Goal: Transaction & Acquisition: Purchase product/service

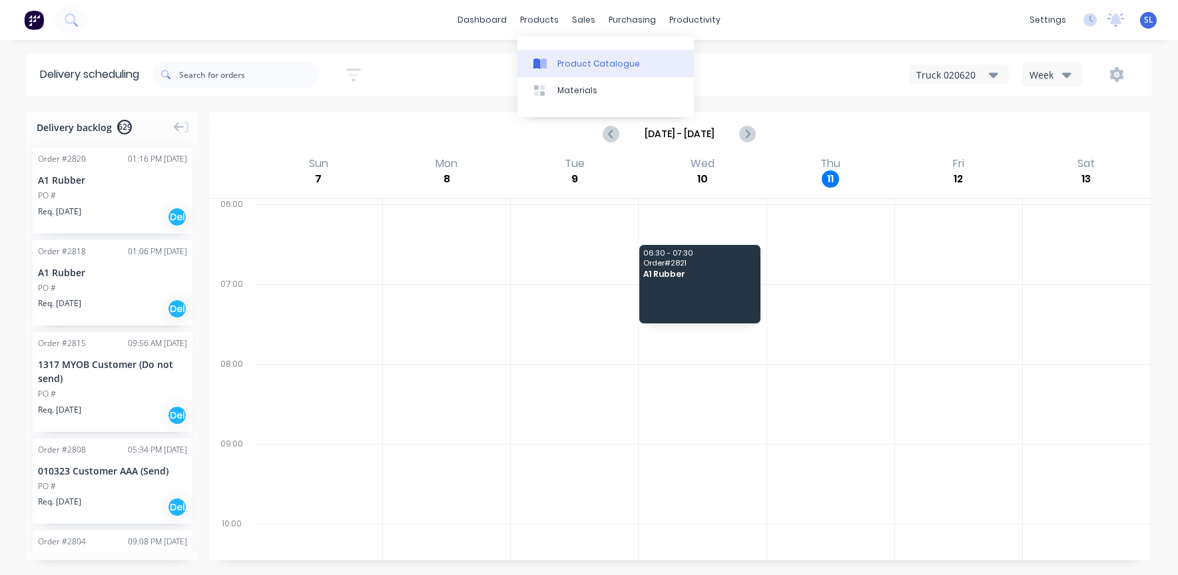
click at [555, 59] on link "Product Catalogue" at bounding box center [605, 63] width 176 height 27
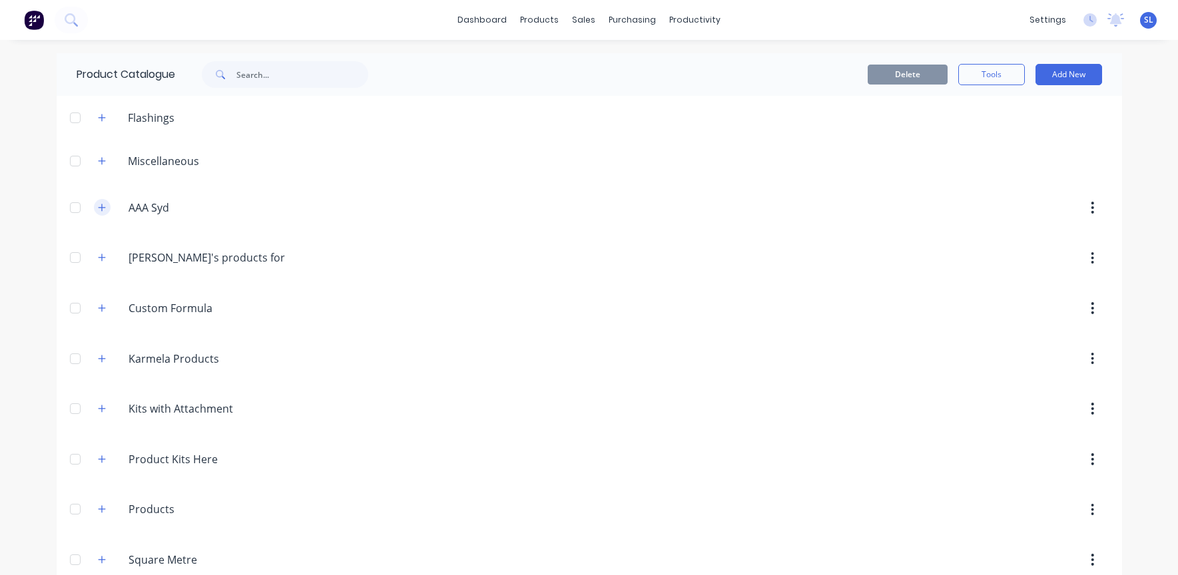
click at [98, 210] on icon "button" at bounding box center [102, 207] width 8 height 9
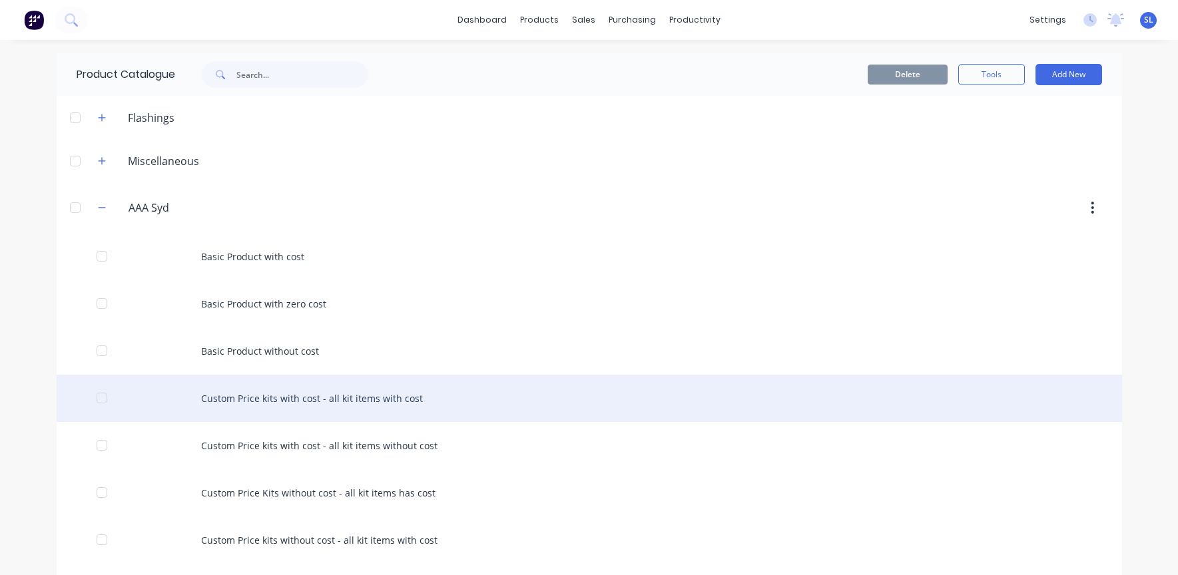
click at [409, 400] on div "Custom Price kits with cost - all kit items with cost" at bounding box center [590, 398] width 1066 height 47
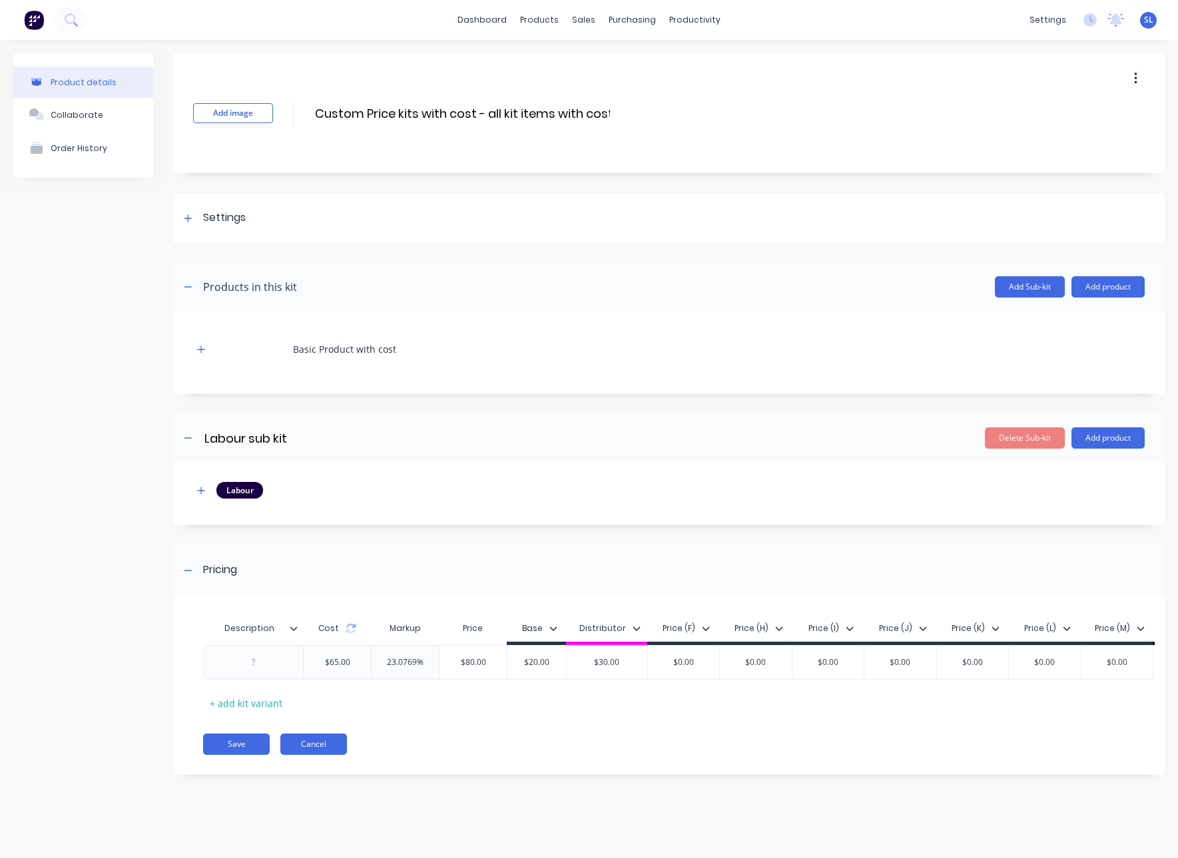
click at [343, 575] on button "Cancel" at bounding box center [313, 744] width 67 height 21
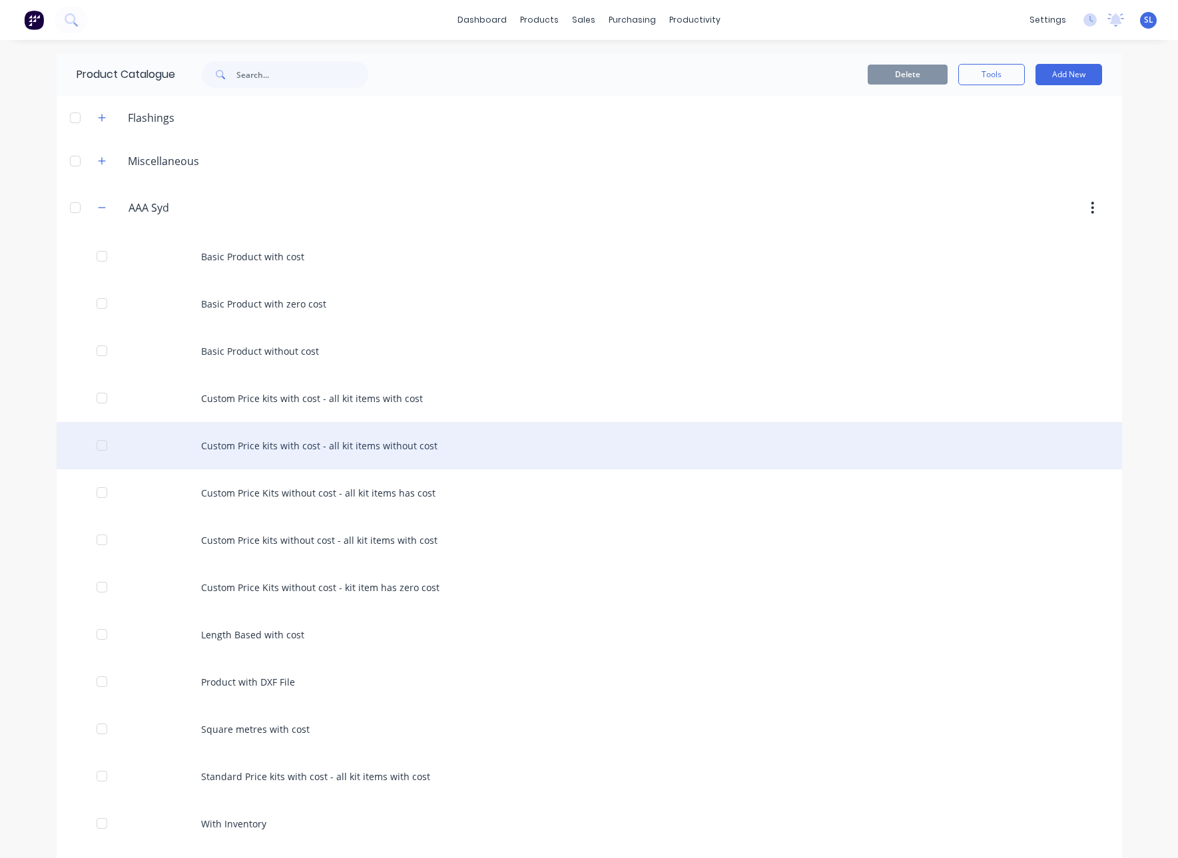
click at [393, 435] on div "Custom Price kits with cost - all kit items without cost" at bounding box center [590, 445] width 1066 height 47
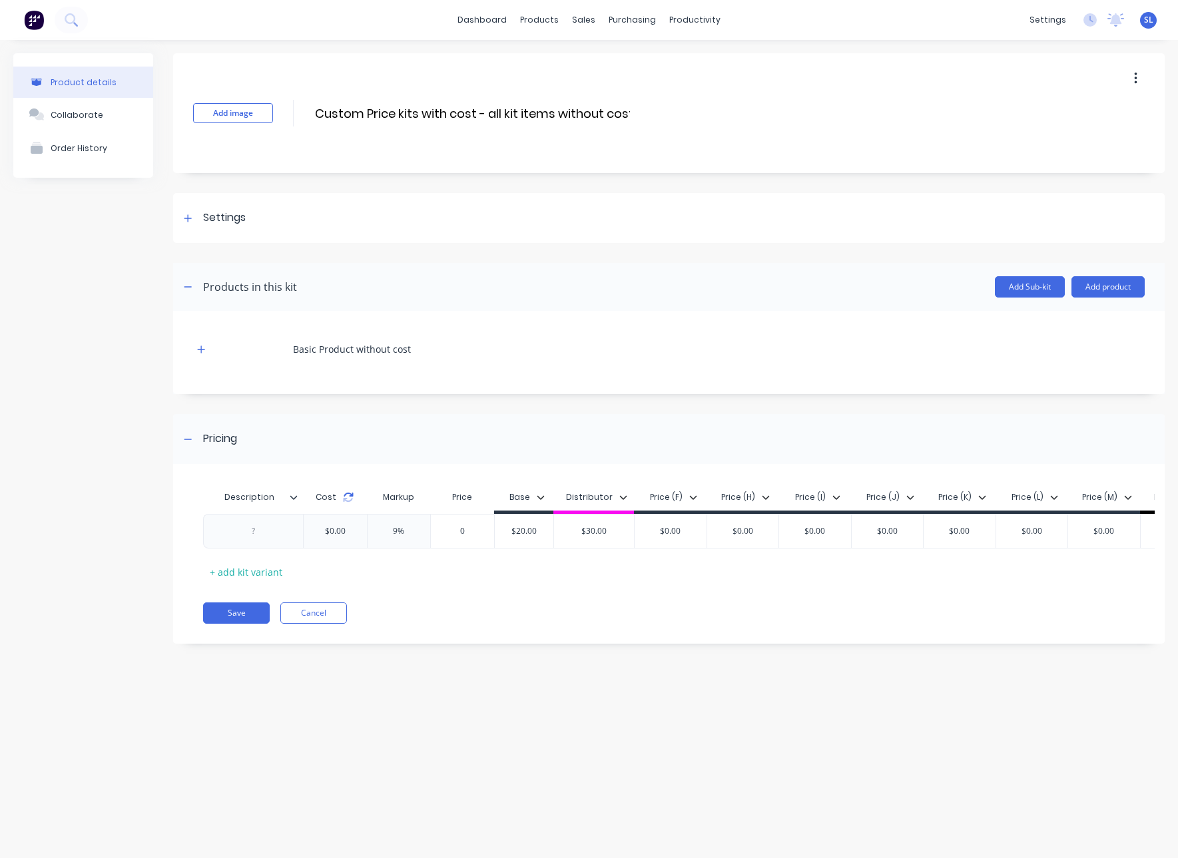
click at [343, 498] on icon at bounding box center [348, 497] width 11 height 11
click at [507, 539] on div "$20.00" at bounding box center [524, 531] width 67 height 33
click at [523, 535] on input "$20.00" at bounding box center [524, 531] width 67 height 12
click at [200, 230] on div "Settings" at bounding box center [669, 218] width 992 height 50
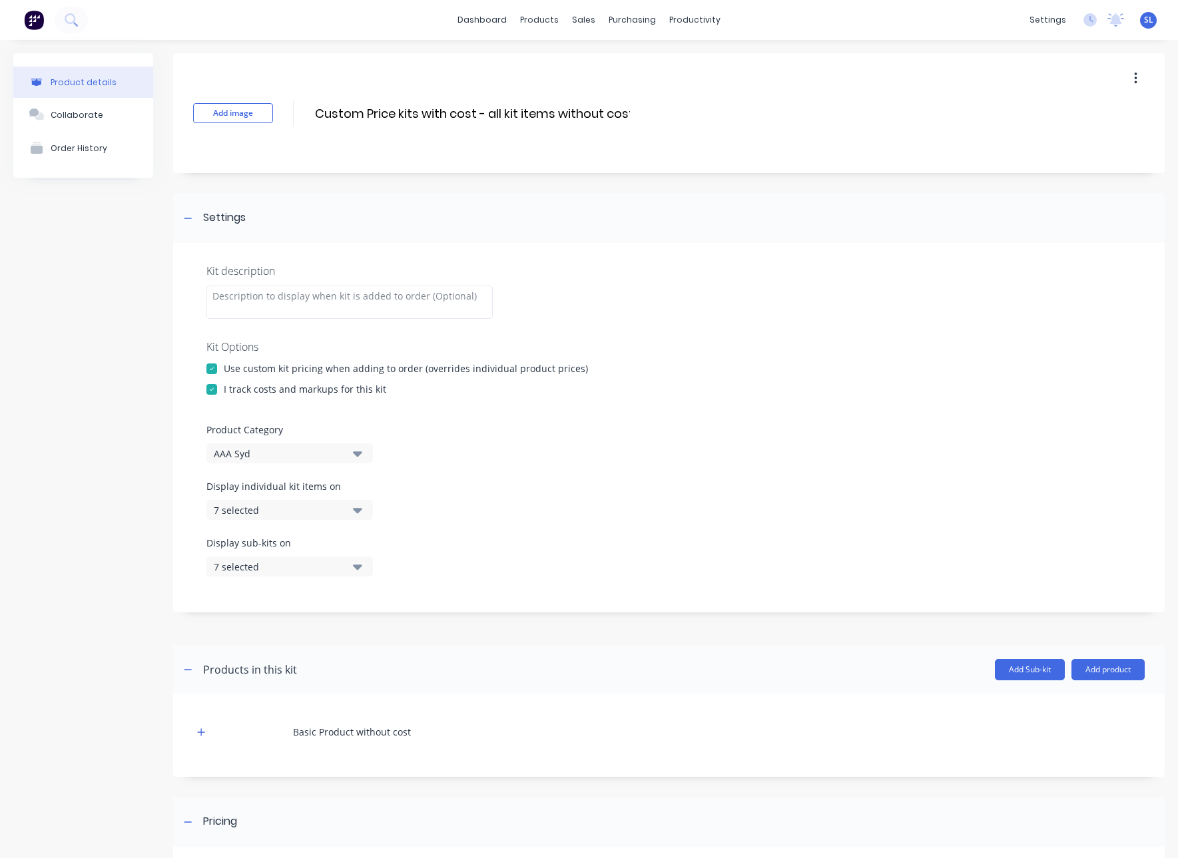
click at [210, 389] on div at bounding box center [211, 389] width 27 height 27
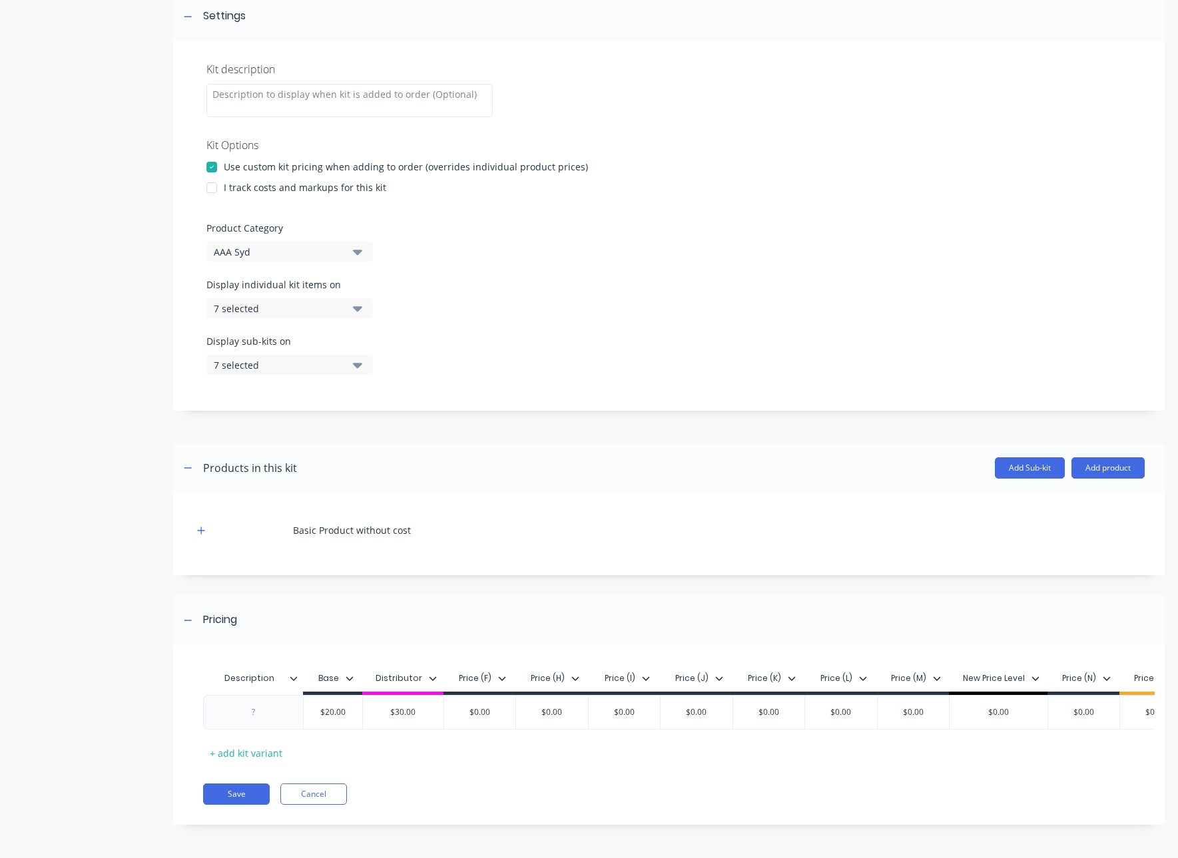
click at [208, 182] on div at bounding box center [211, 187] width 27 height 27
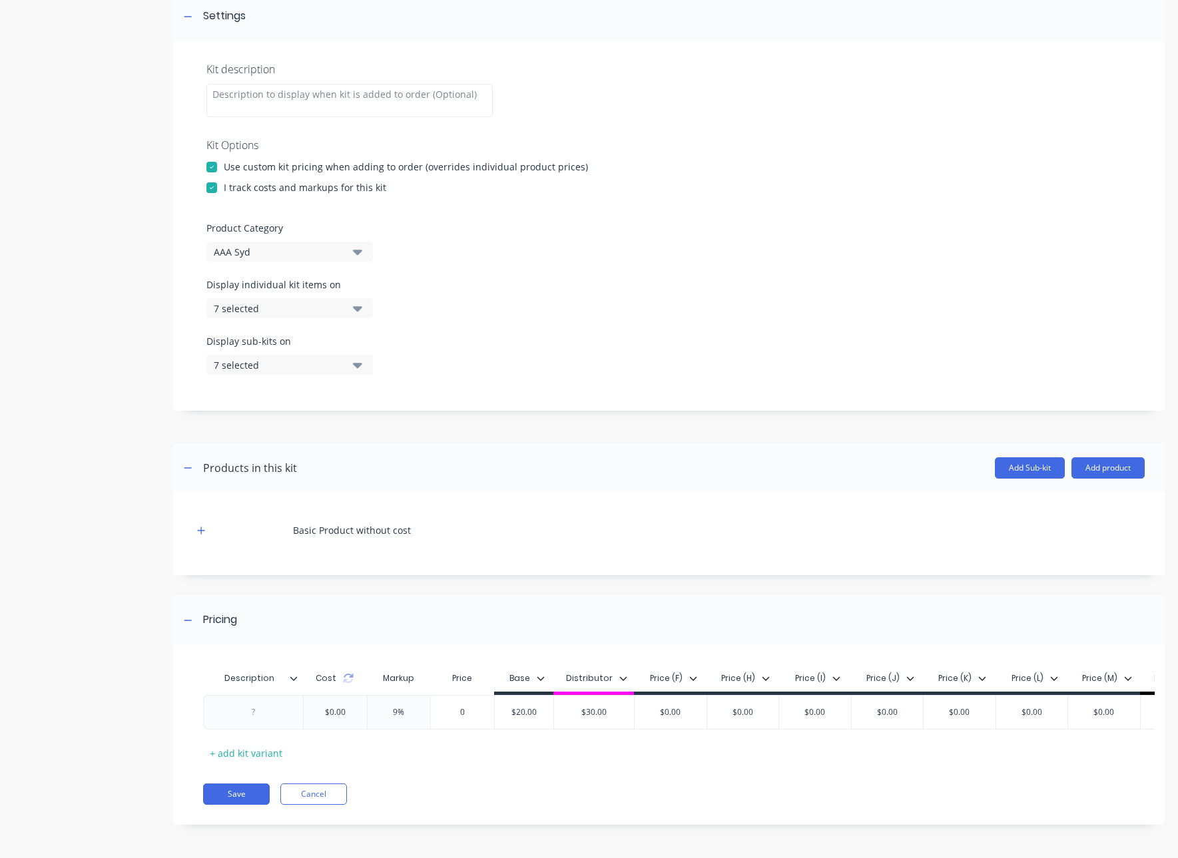
click at [213, 178] on div at bounding box center [211, 187] width 27 height 27
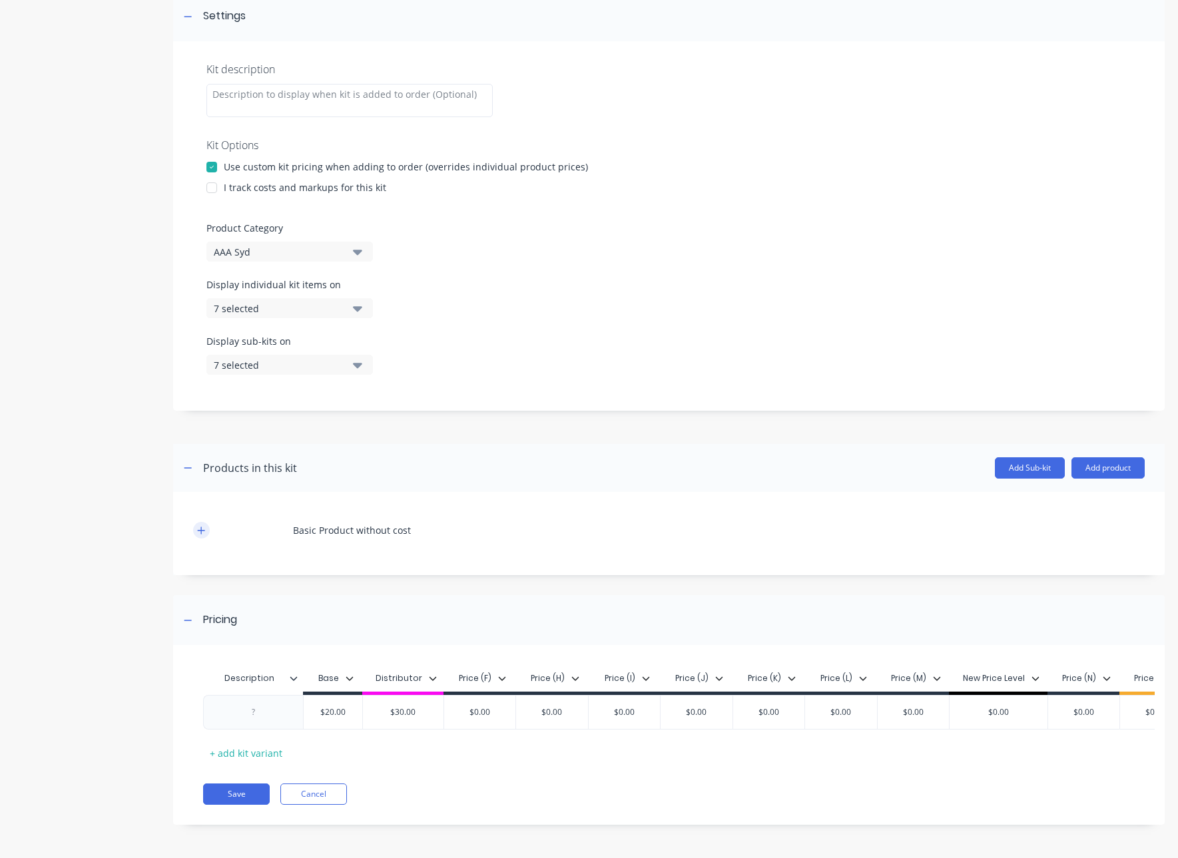
click at [200, 527] on icon "button" at bounding box center [201, 530] width 7 height 7
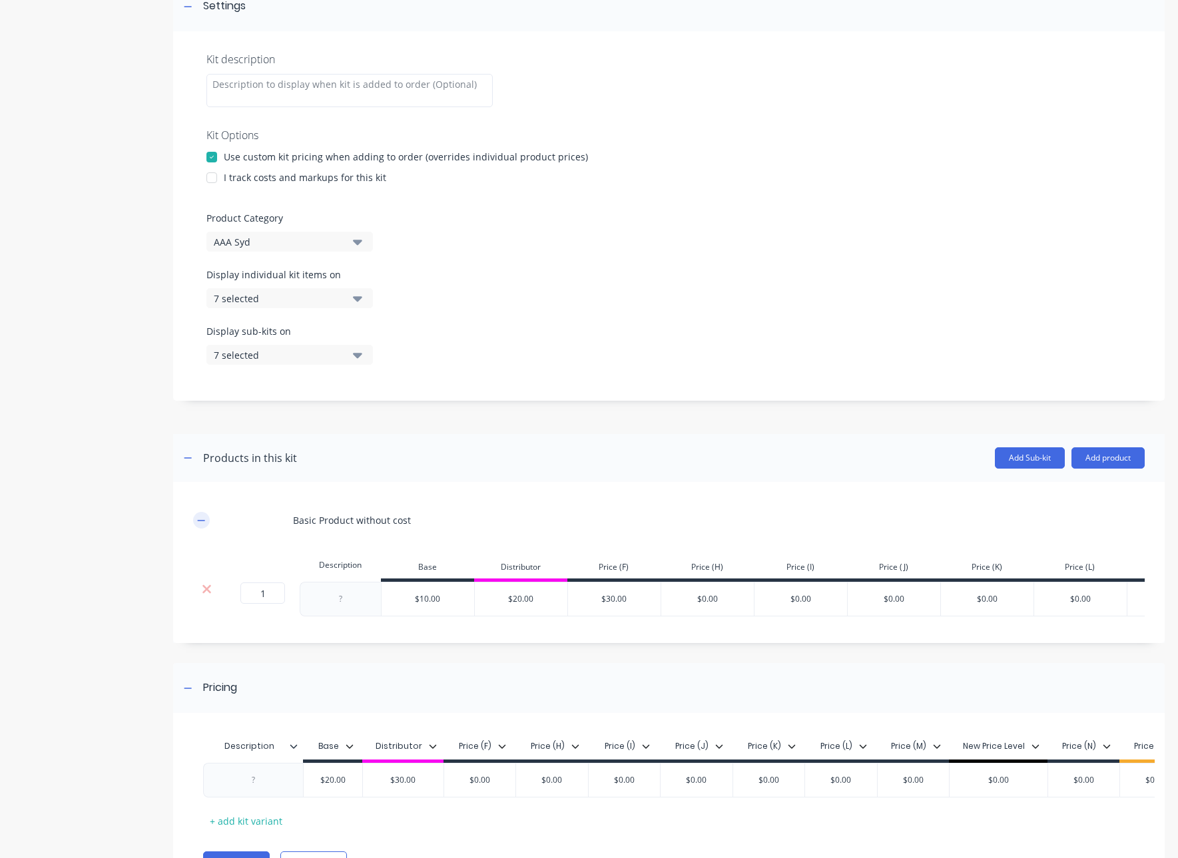
click at [200, 520] on icon "button" at bounding box center [201, 520] width 7 height 1
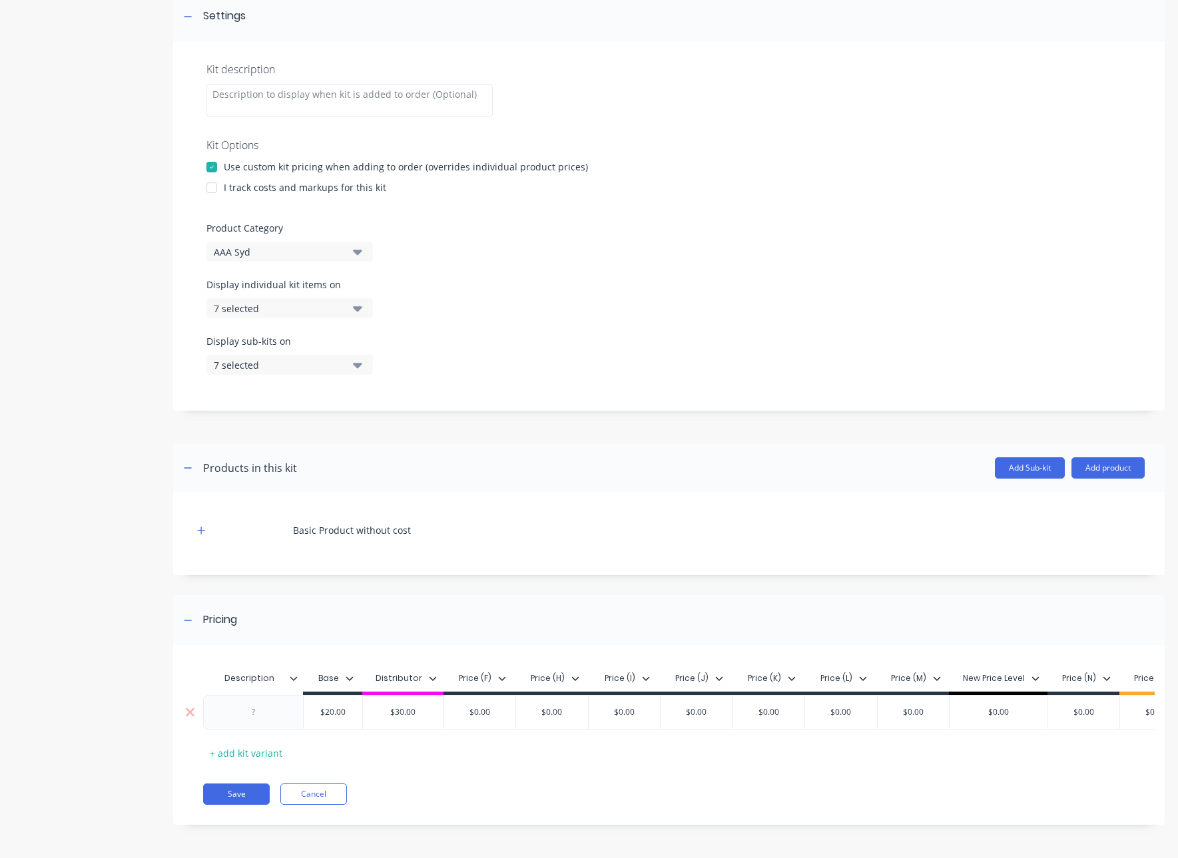
click at [346, 575] on input "$20.00" at bounding box center [333, 713] width 67 height 12
type input "10"
click at [95, 575] on div "Product details Collaborate Order History" at bounding box center [83, 348] width 140 height 994
click at [313, 575] on button "Cancel" at bounding box center [313, 794] width 67 height 21
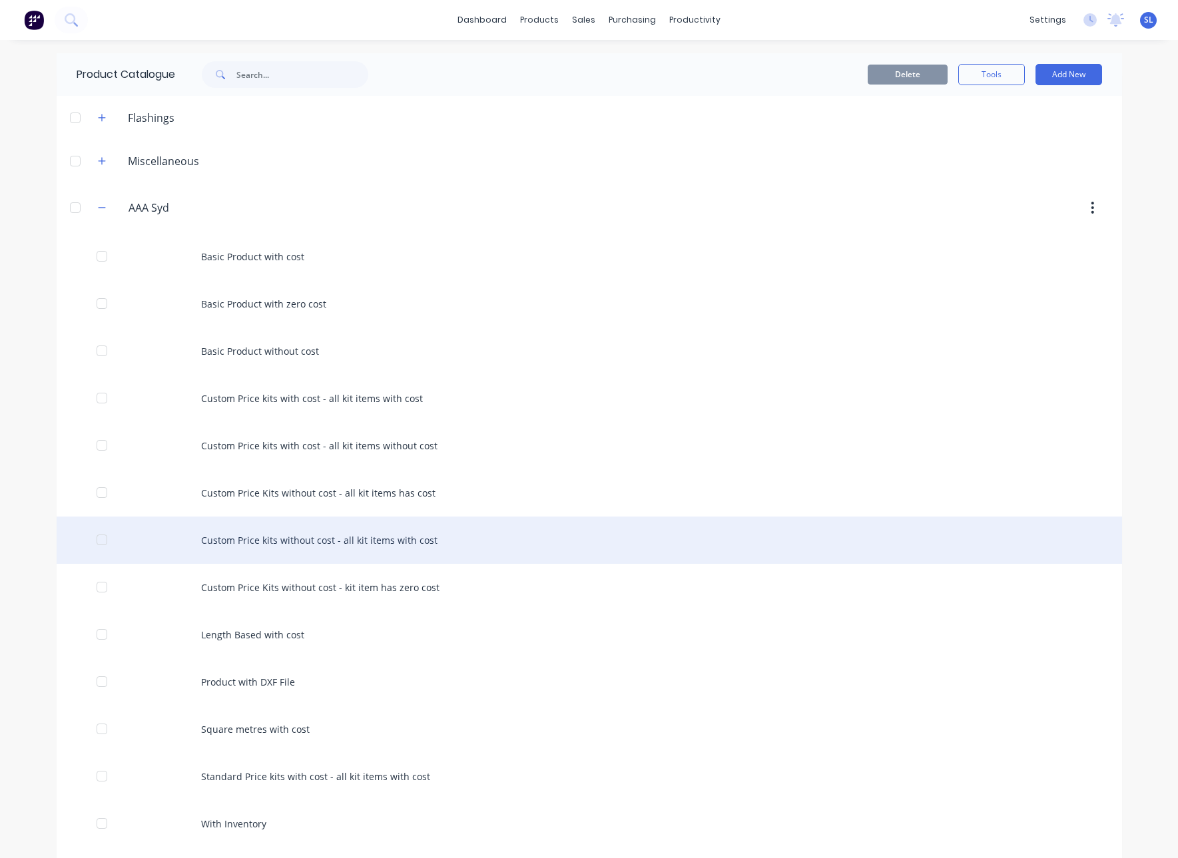
click at [440, 545] on div "Custom Price kits without cost - all kit items with cost" at bounding box center [590, 540] width 1066 height 47
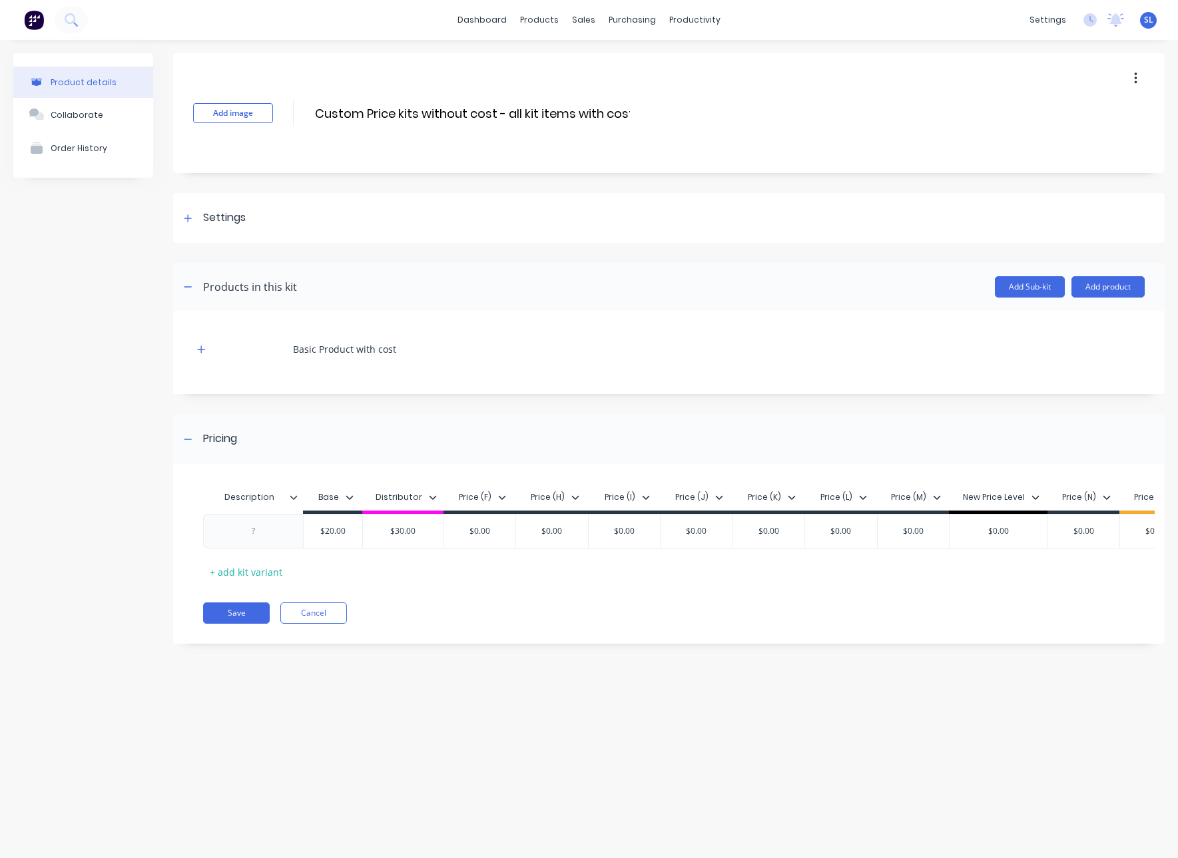
click at [191, 351] on div "Basic Product with cost" at bounding box center [669, 352] width 992 height 83
click at [198, 348] on icon "button" at bounding box center [201, 349] width 8 height 9
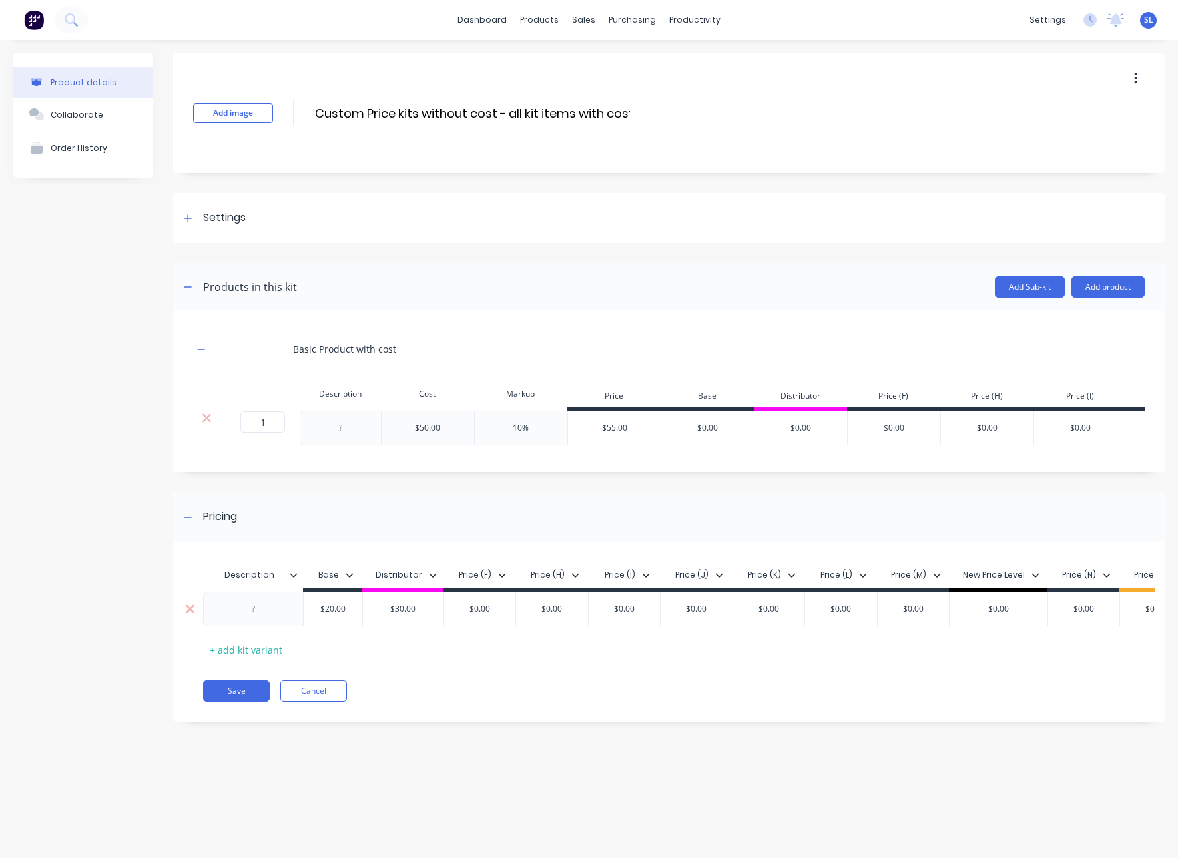
click at [352, 575] on input "$20.00" at bounding box center [333, 609] width 67 height 12
type input "50"
type input "0.00"
click at [55, 575] on div "Product details Collaborate Order History" at bounding box center [83, 397] width 140 height 689
click at [248, 575] on button "Save" at bounding box center [236, 691] width 67 height 21
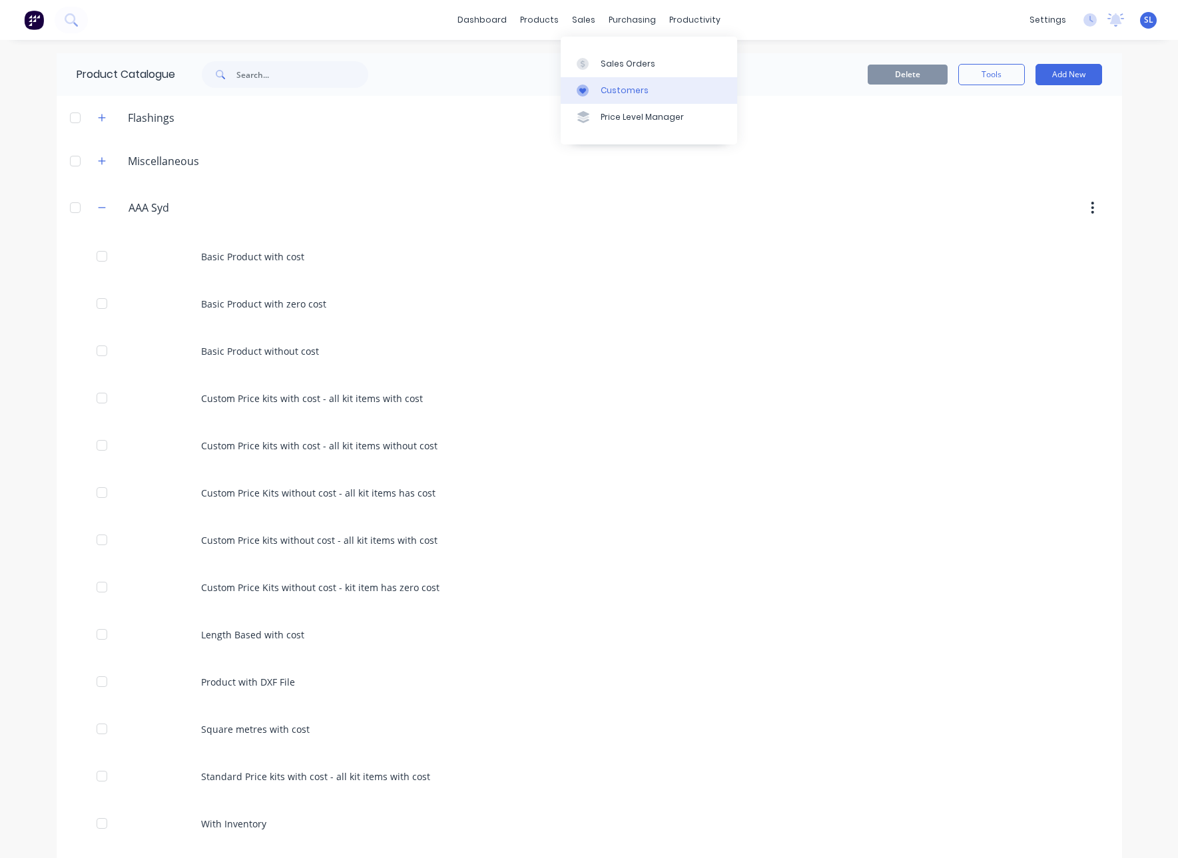
click at [589, 97] on link "Customers" at bounding box center [649, 90] width 176 height 27
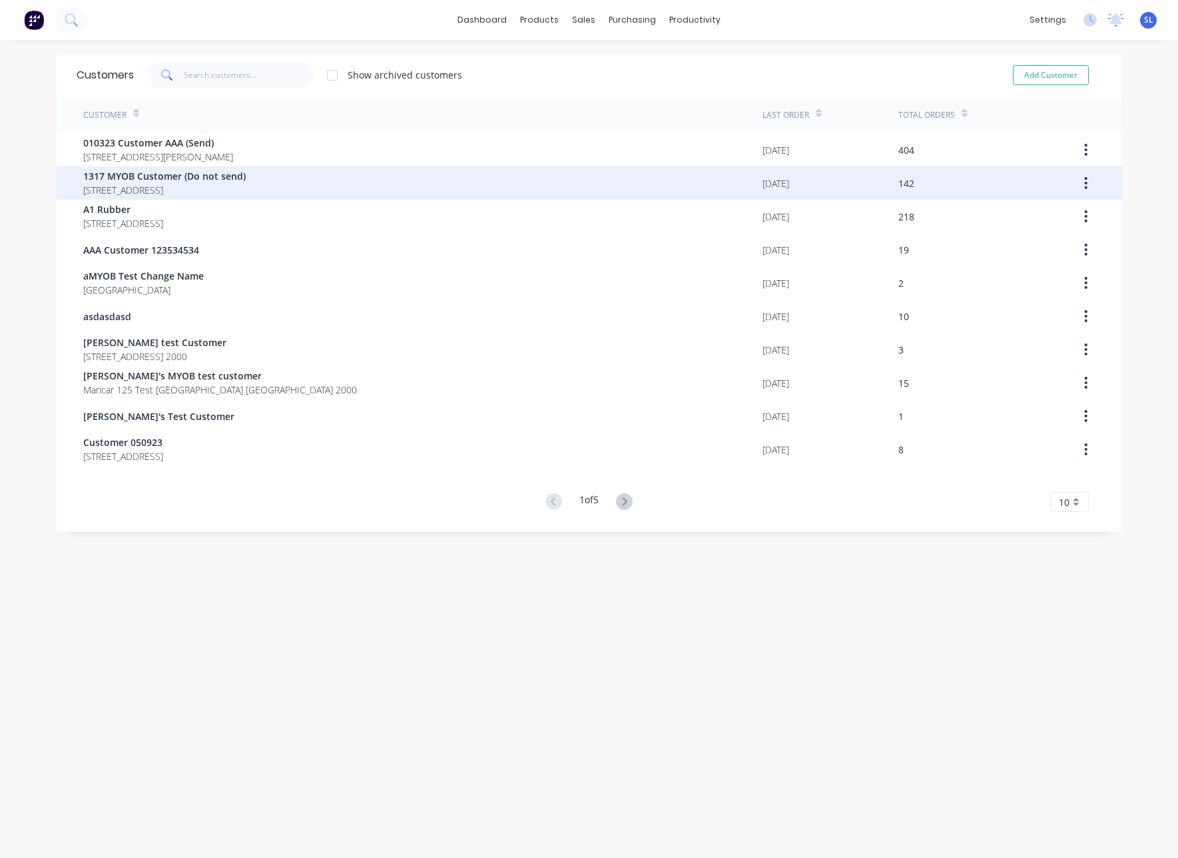
click at [195, 178] on span "1317 MYOB Customer (Do not send)" at bounding box center [164, 176] width 163 height 14
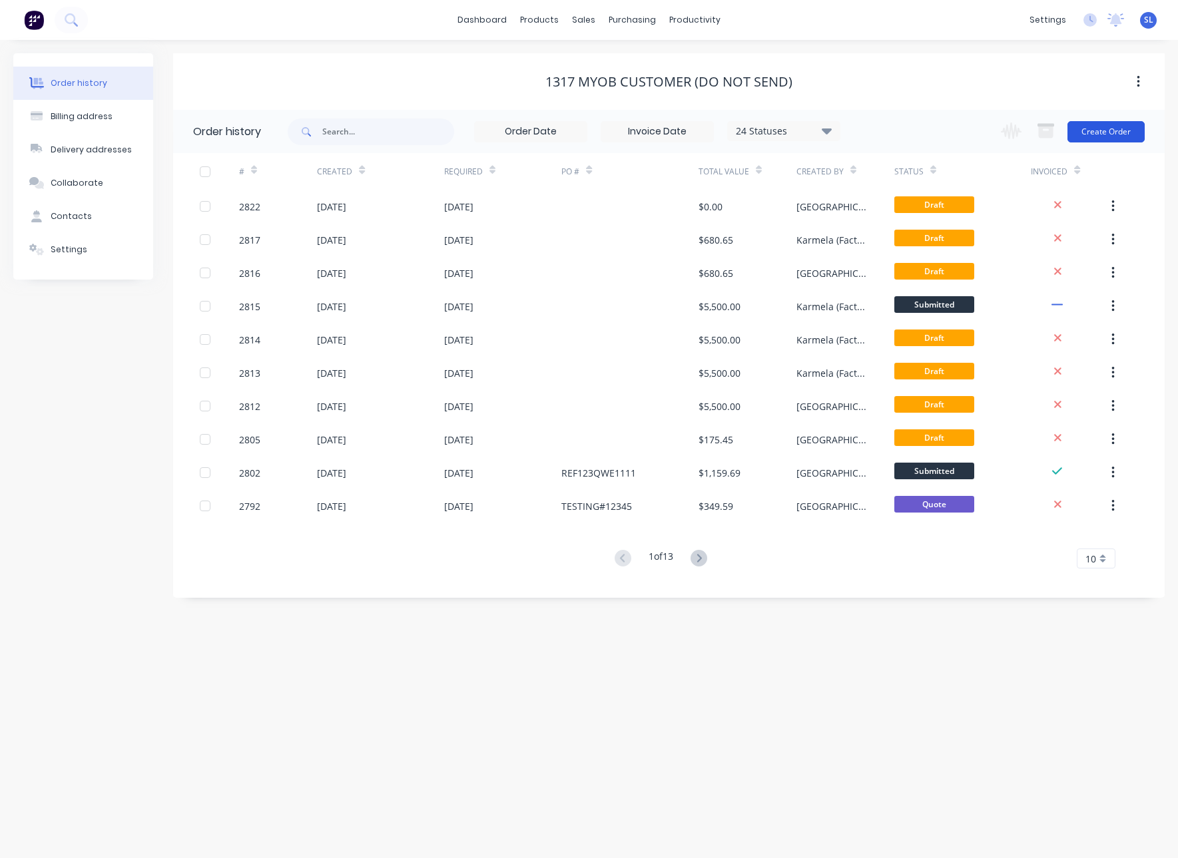
click at [1104, 123] on button "Create Order" at bounding box center [1106, 131] width 77 height 21
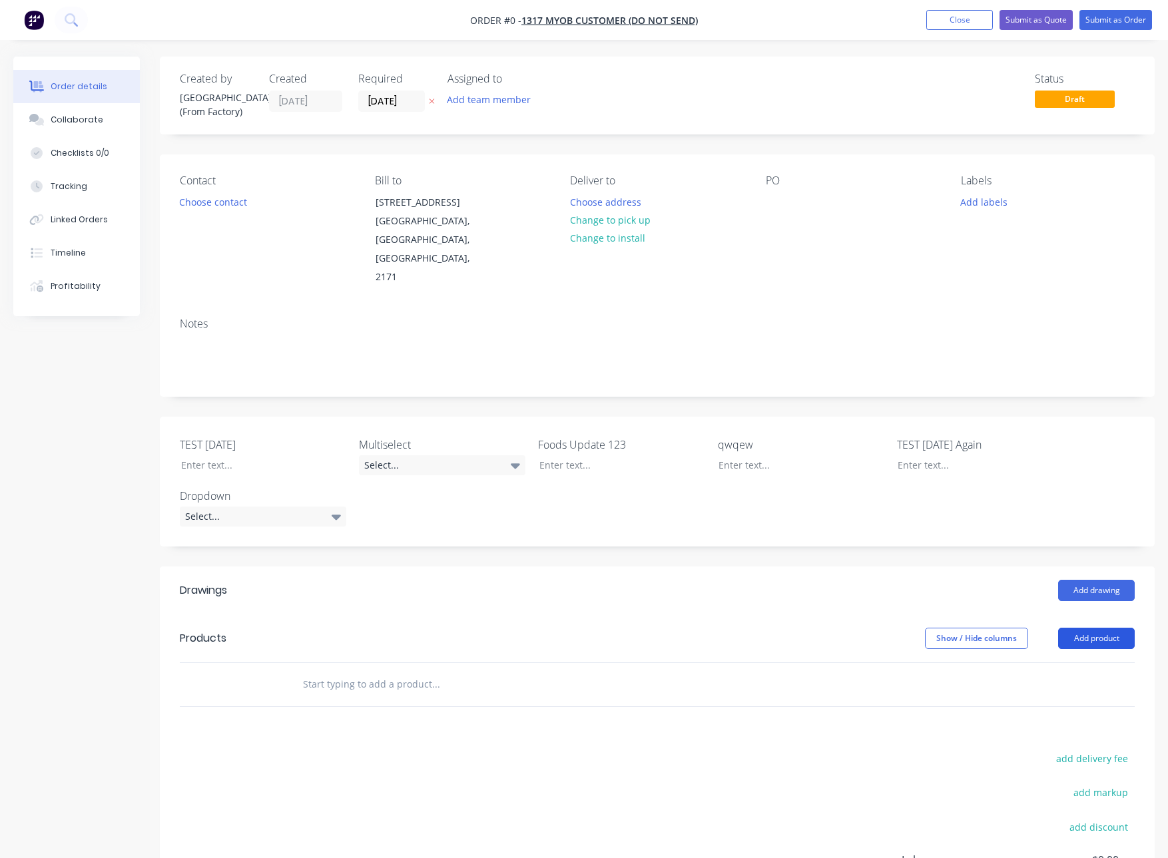
click at [1108, 575] on button "Add product" at bounding box center [1096, 638] width 77 height 21
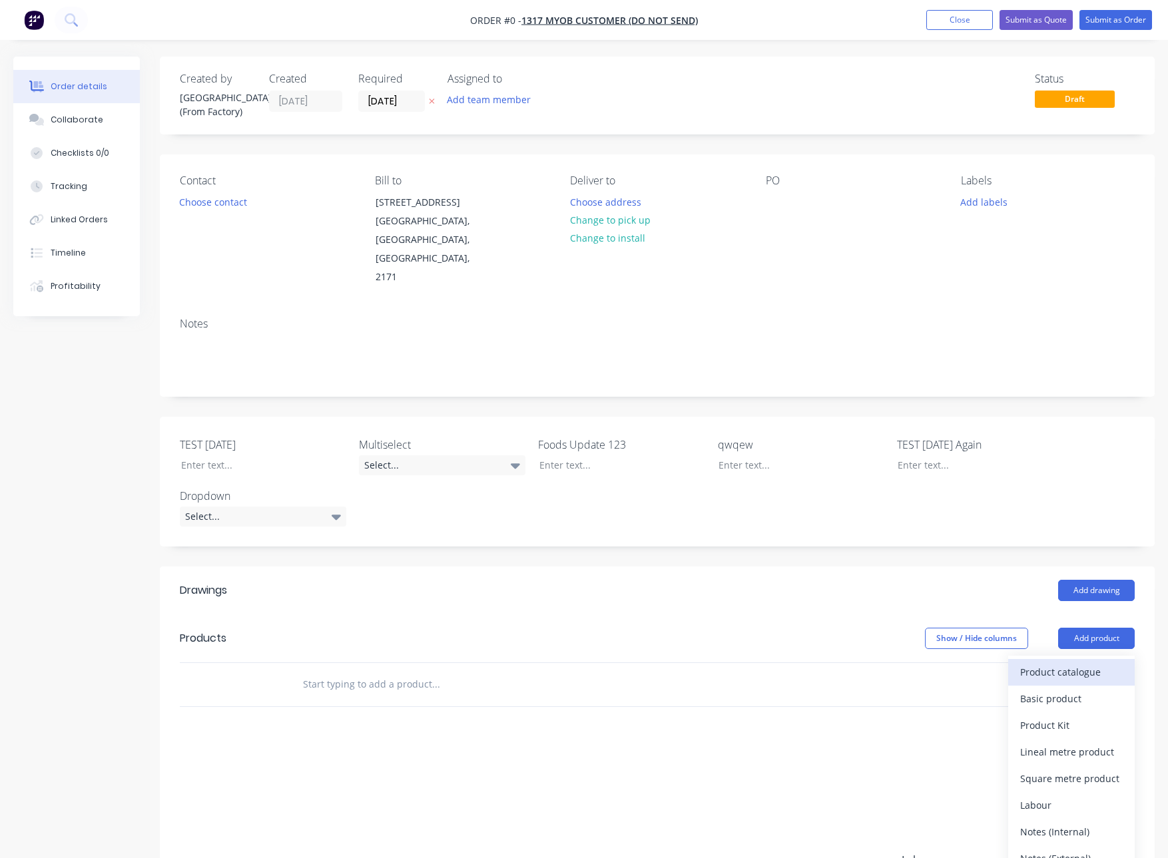
click at [1102, 575] on div "Product catalogue" at bounding box center [1071, 672] width 103 height 19
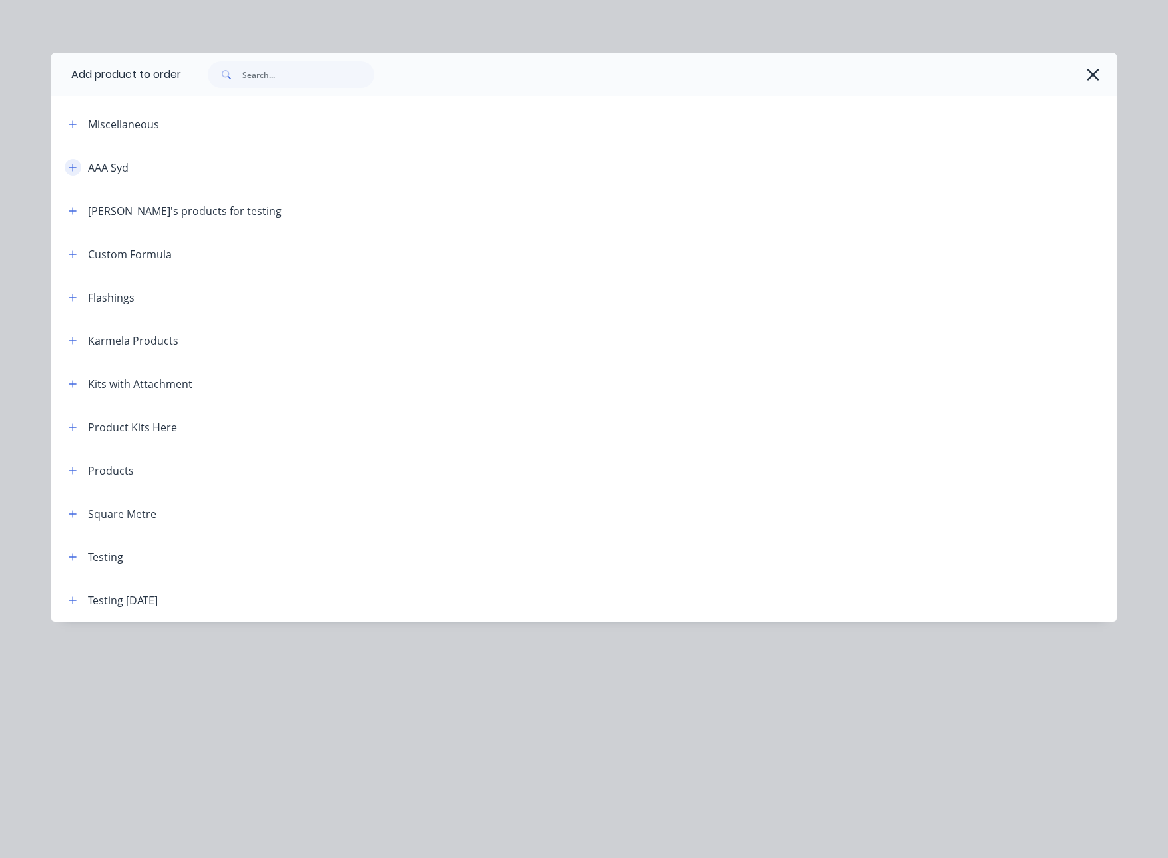
click at [71, 170] on icon "button" at bounding box center [73, 167] width 8 height 9
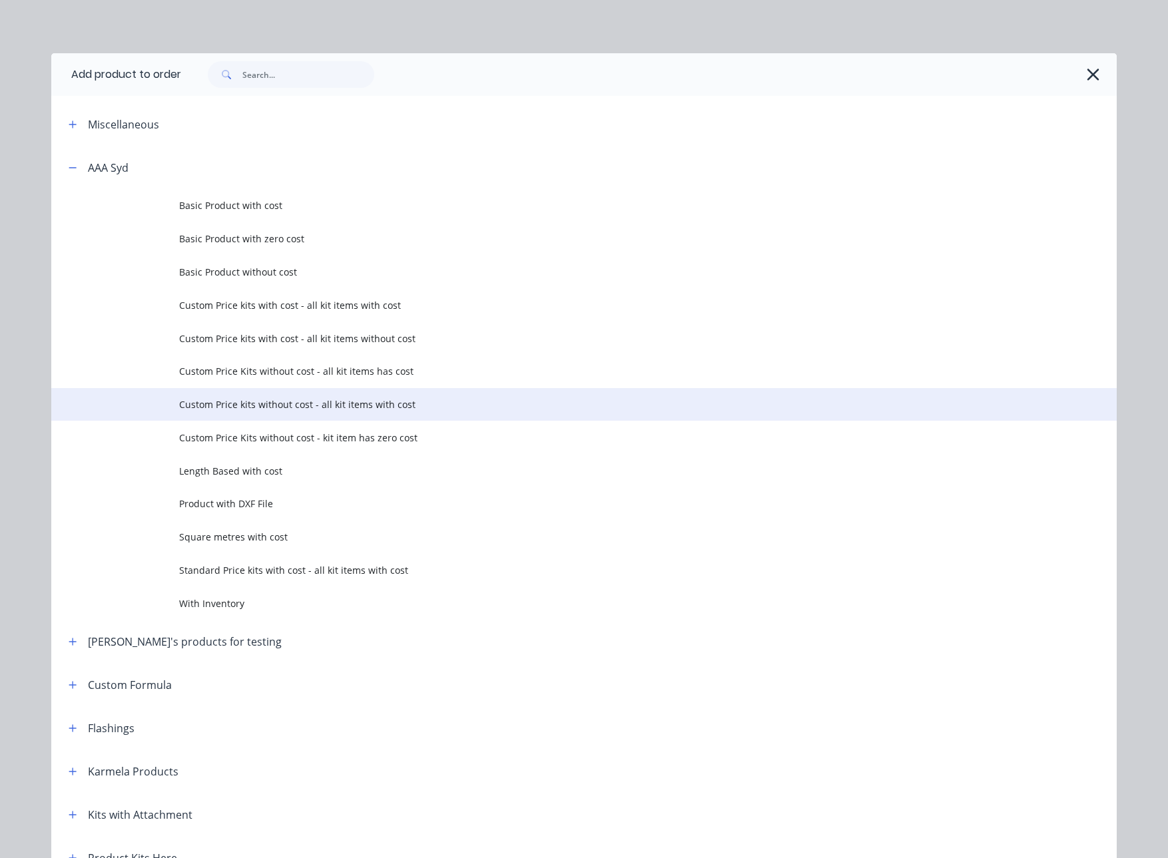
click at [422, 408] on span "Custom Price kits without cost - all kit items with cost" at bounding box center [554, 405] width 750 height 14
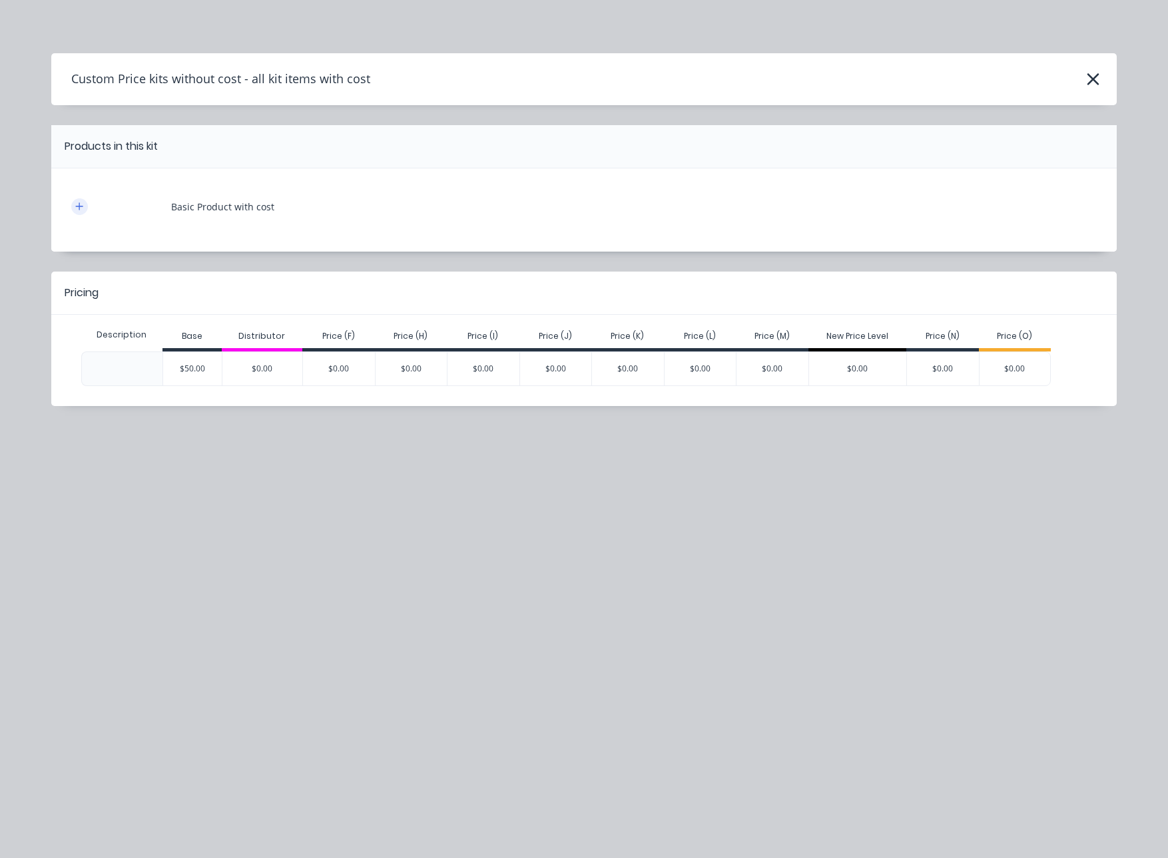
drag, startPoint x: 94, startPoint y: 207, endPoint x: 79, endPoint y: 208, distance: 14.7
click at [93, 208] on div "Basic Product with cost" at bounding box center [584, 206] width 1026 height 37
click at [79, 208] on icon "button" at bounding box center [79, 205] width 7 height 7
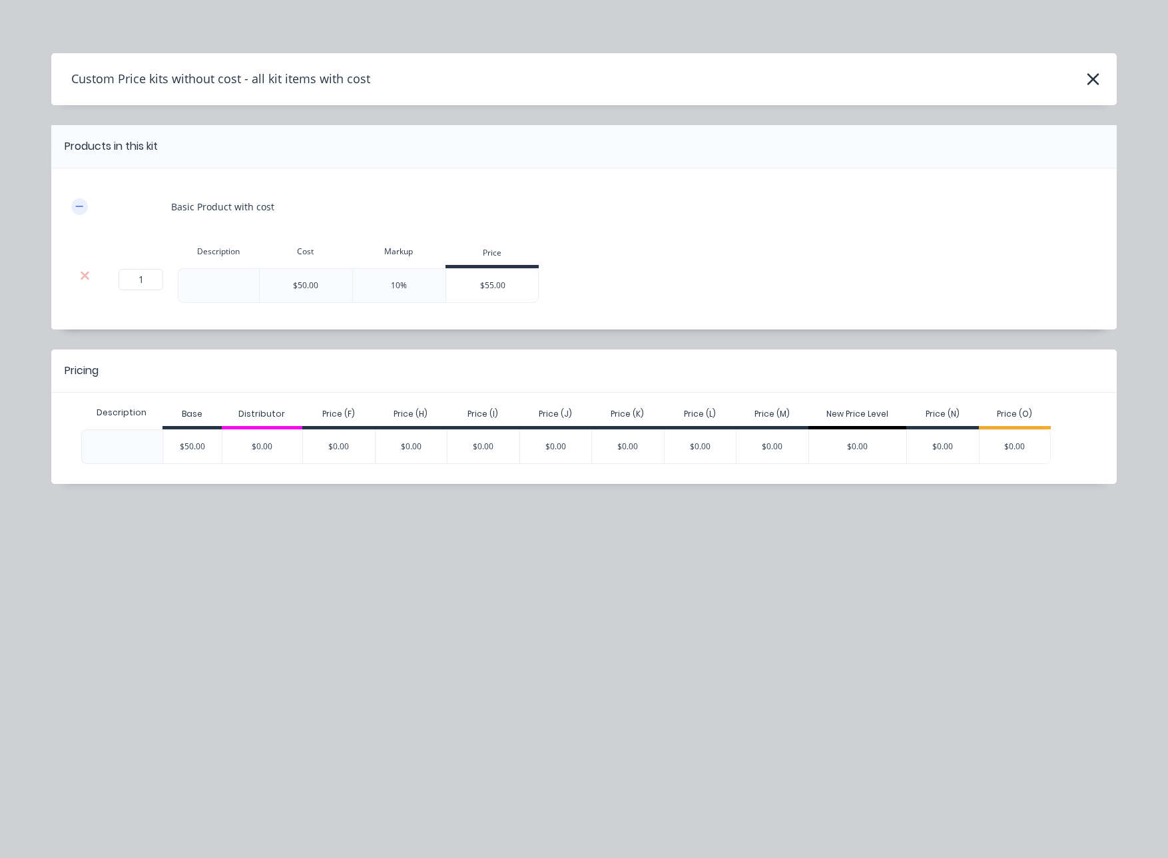
click at [79, 208] on icon "button" at bounding box center [79, 206] width 8 height 9
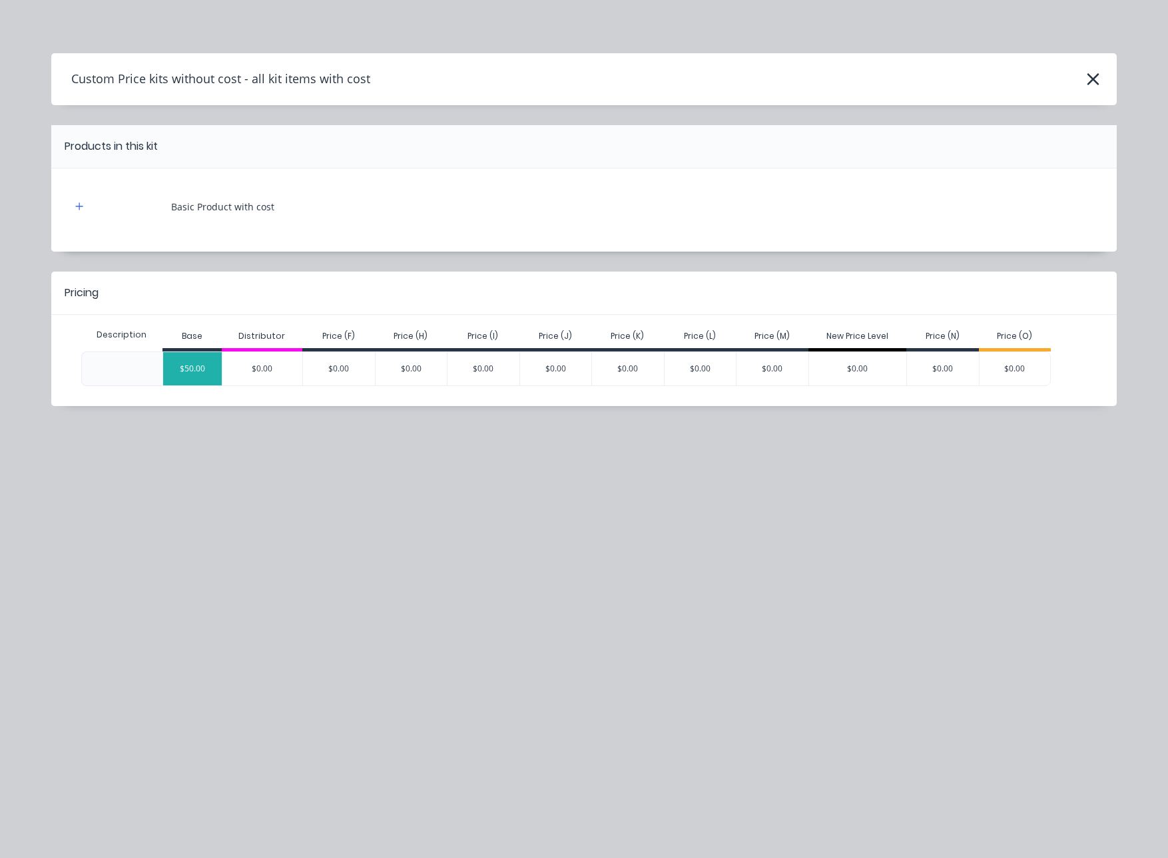
click at [200, 366] on div "$50.00" at bounding box center [192, 368] width 59 height 33
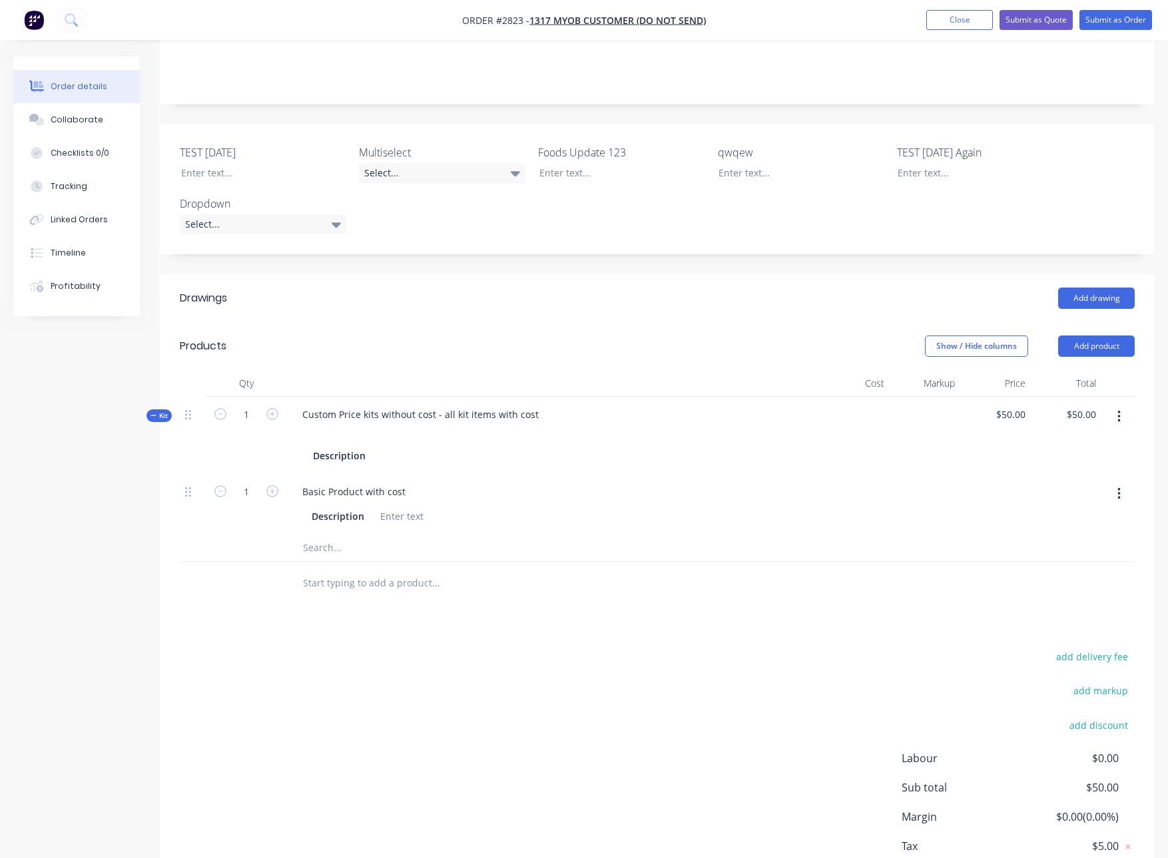
scroll to position [342, 0]
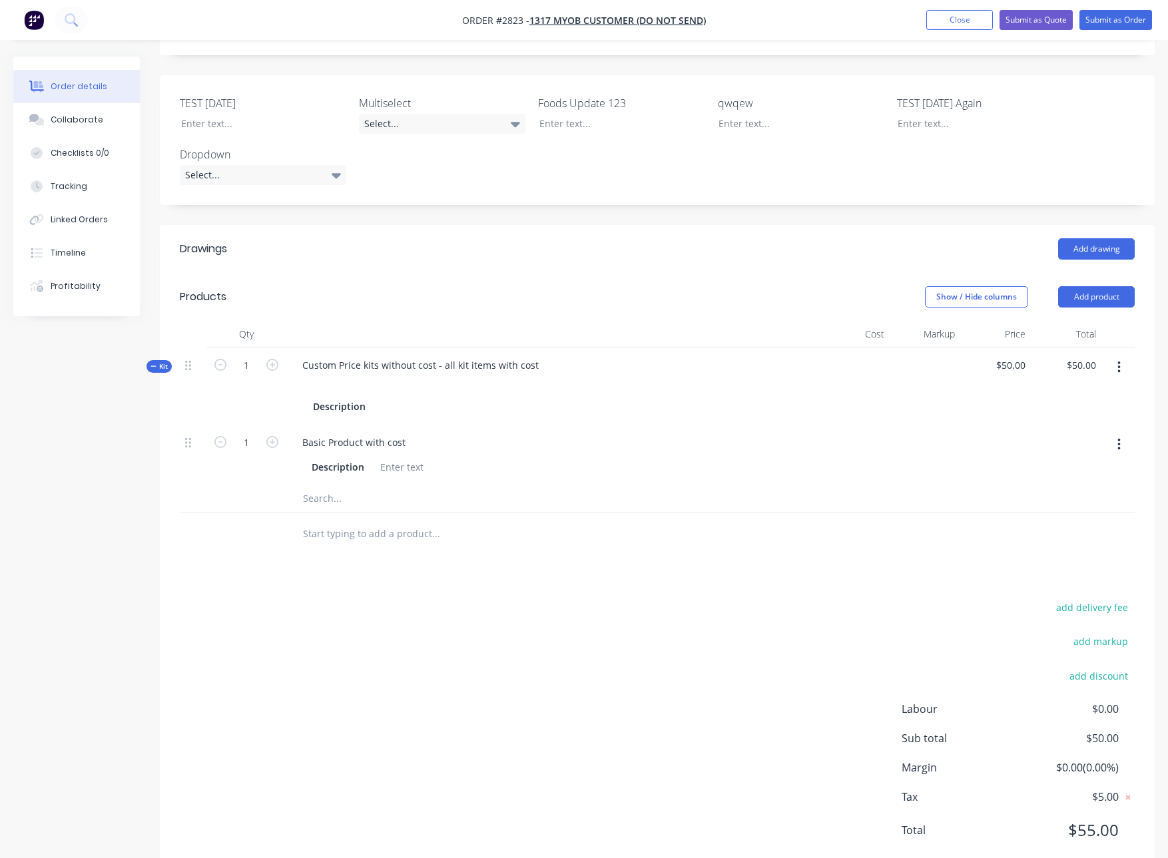
click at [870, 348] on div at bounding box center [854, 386] width 71 height 77
click at [274, 359] on icon "button" at bounding box center [272, 365] width 12 height 12
type input "2"
click at [273, 359] on icon "button" at bounding box center [272, 365] width 12 height 12
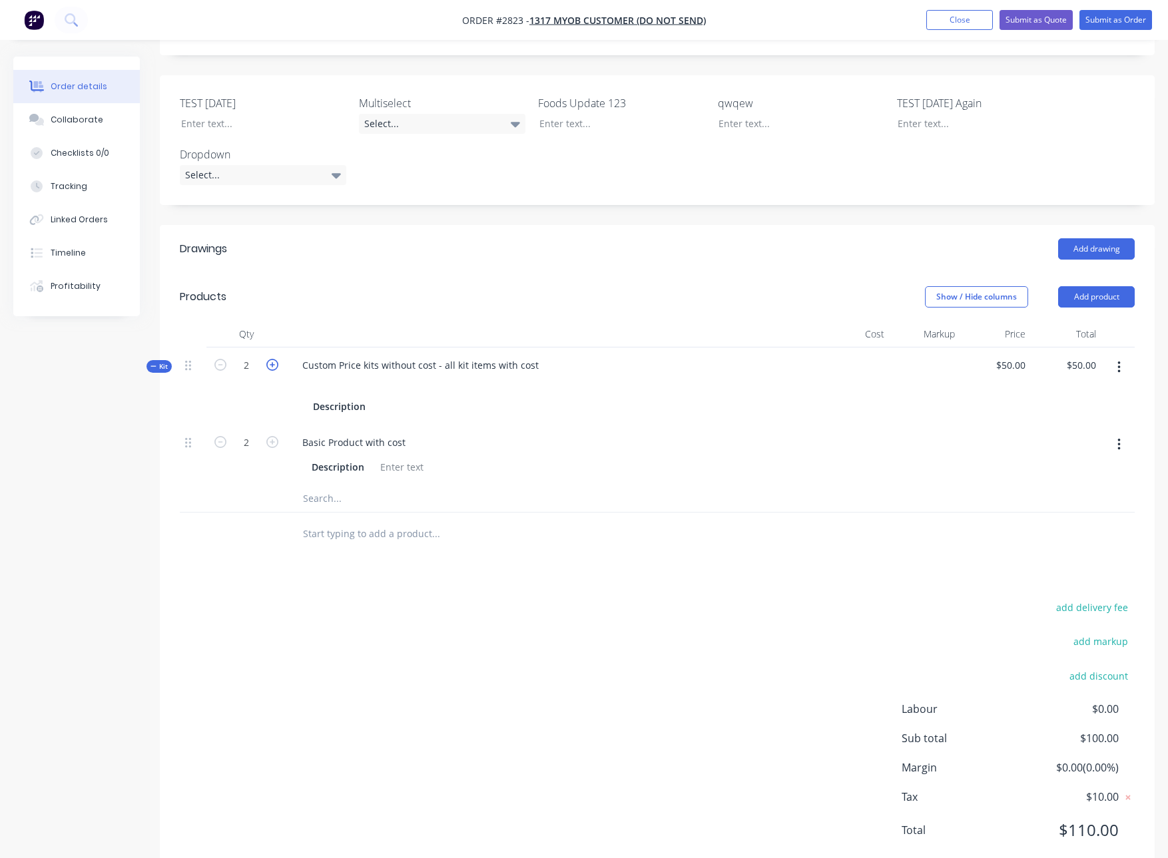
type input "3"
click at [273, 359] on icon "button" at bounding box center [272, 365] width 12 height 12
type input "4"
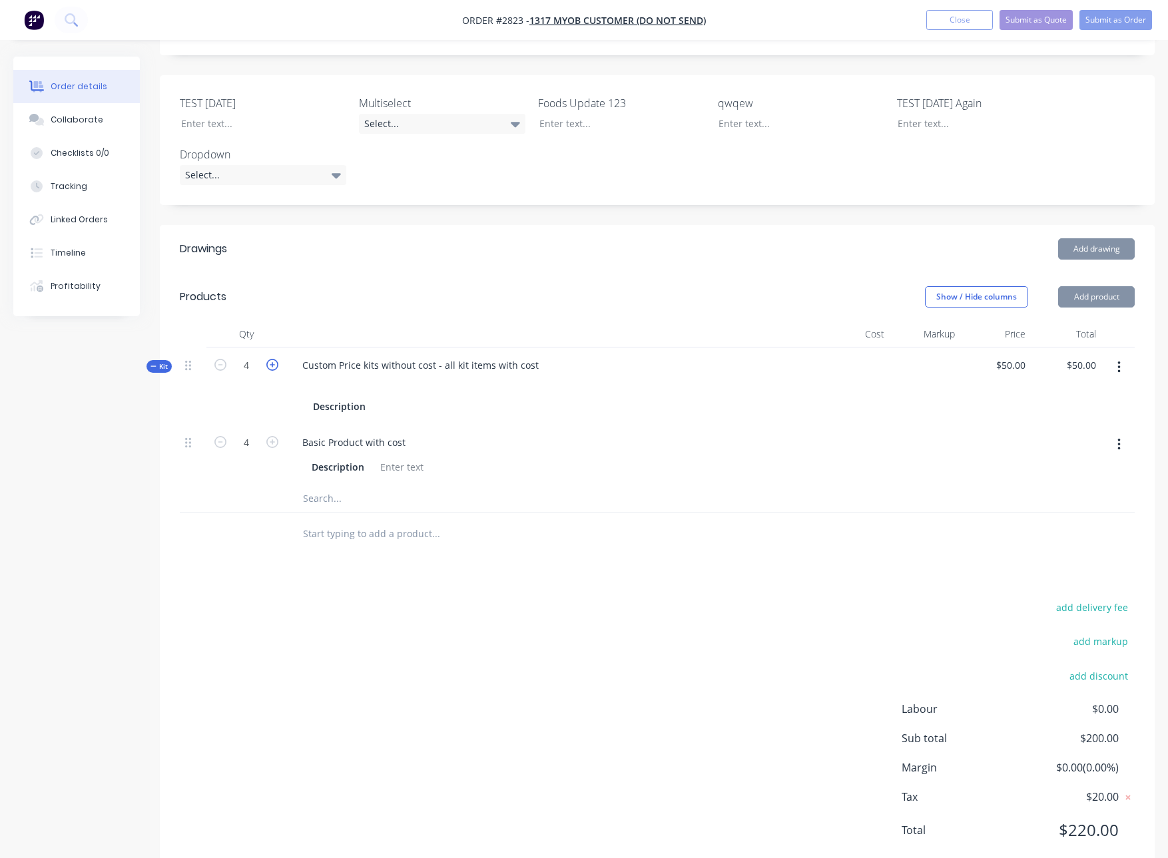
click at [273, 359] on icon "button" at bounding box center [272, 365] width 12 height 12
type input "5"
click at [273, 359] on icon "button" at bounding box center [272, 365] width 12 height 12
type input "6"
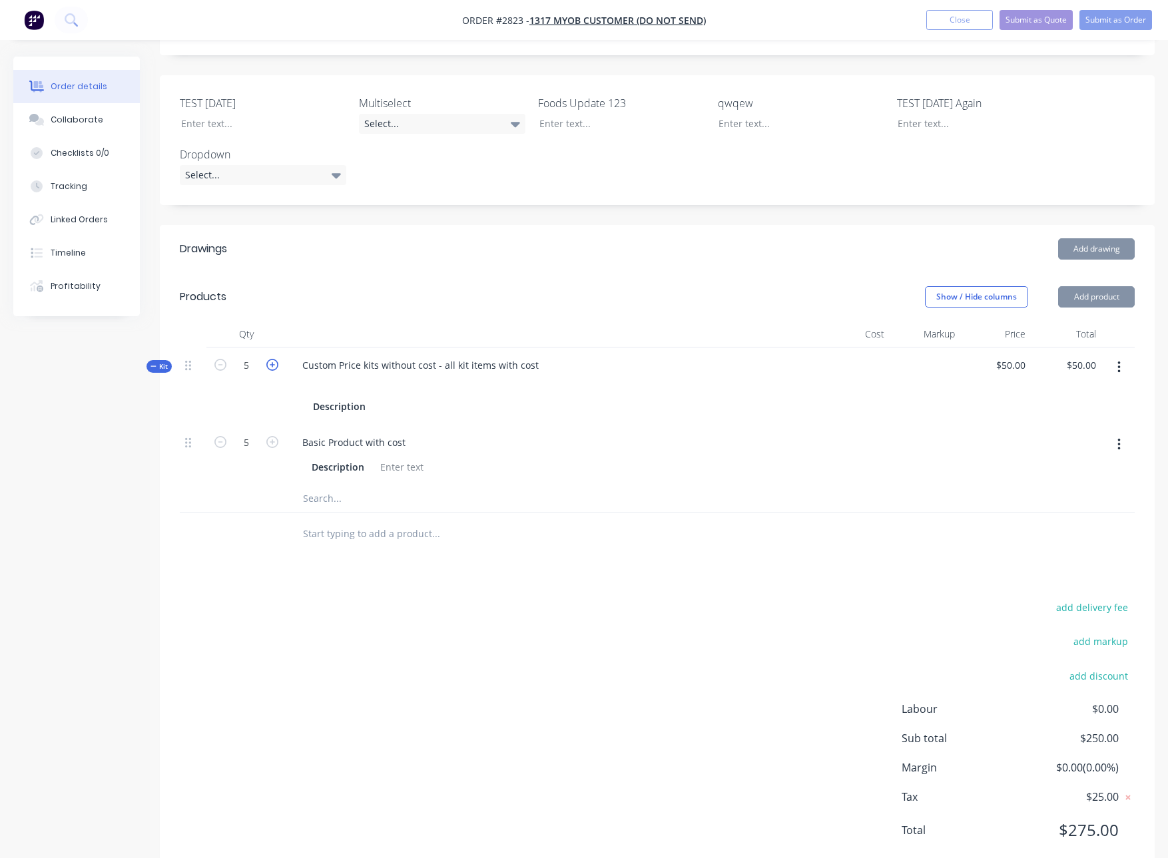
type input "6"
click at [272, 359] on icon "button" at bounding box center [272, 365] width 12 height 12
type input "7"
click at [250, 356] on input "7" at bounding box center [246, 366] width 35 height 20
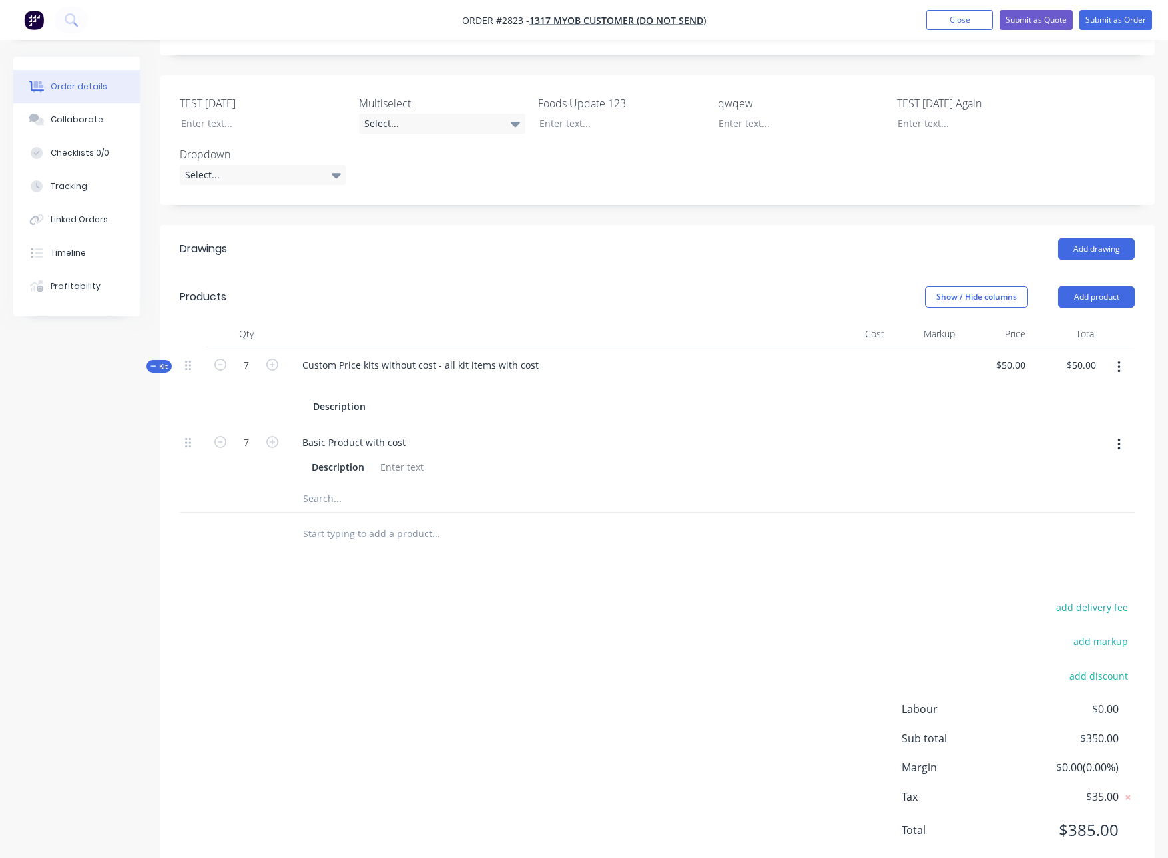
click at [717, 486] on div at bounding box center [526, 499] width 480 height 27
type input "50.00"
drag, startPoint x: 1068, startPoint y: 326, endPoint x: 1014, endPoint y: 328, distance: 53.3
click at [1066, 356] on div "50.00 50.00" at bounding box center [1084, 365] width 36 height 19
type input "$7.1429"
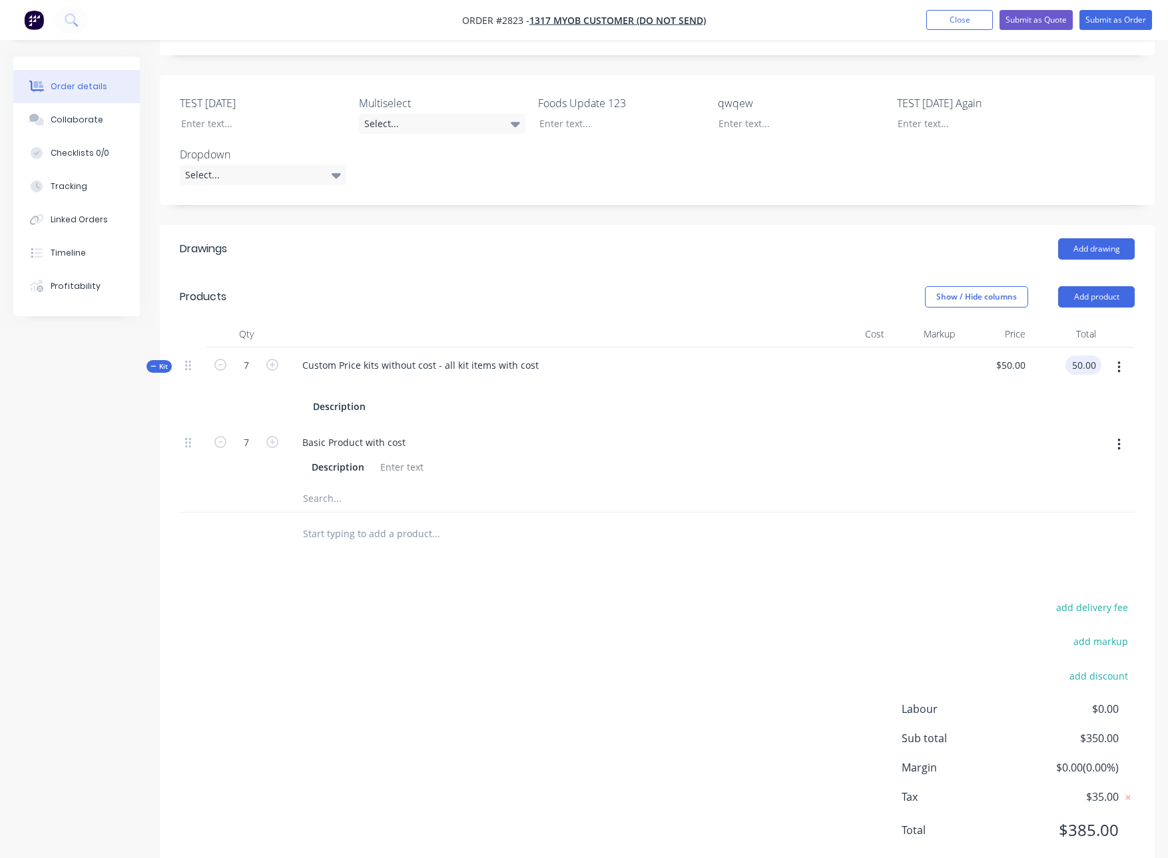
type input "$50.00"
click at [677, 521] on div at bounding box center [492, 534] width 400 height 27
